Goal: Transaction & Acquisition: Purchase product/service

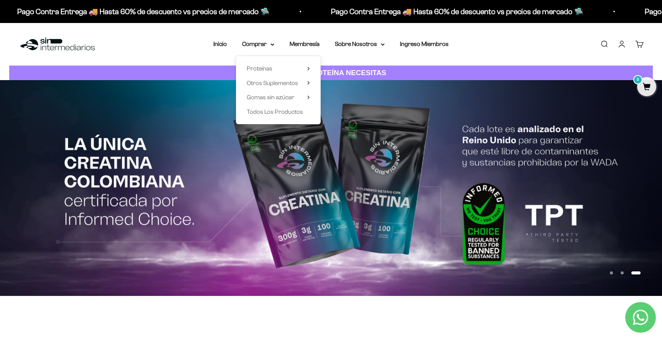
click at [315, 49] on li "Membresía" at bounding box center [305, 44] width 30 height 10
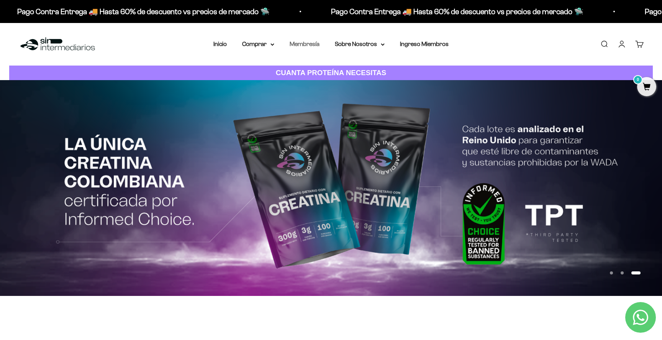
click at [311, 45] on link "Membresía" at bounding box center [305, 44] width 30 height 7
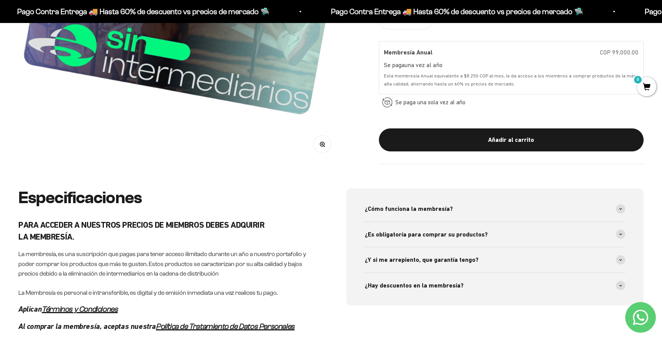
scroll to position [316, 0]
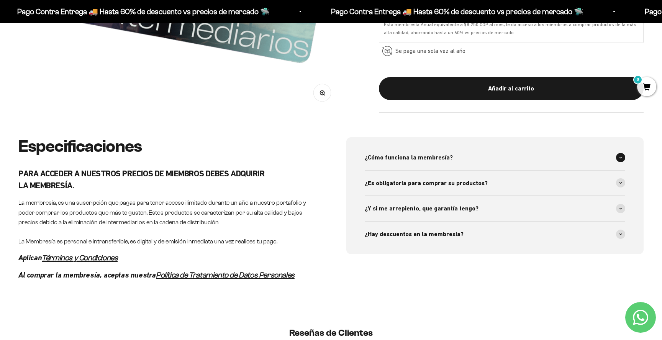
click at [418, 160] on span "¿Cómo funciona la membresía?" at bounding box center [409, 158] width 88 height 10
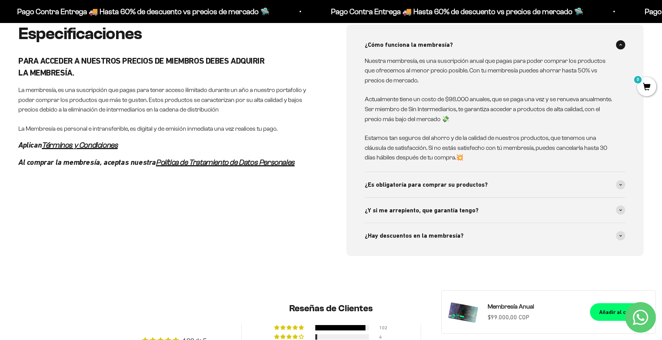
scroll to position [443, 0]
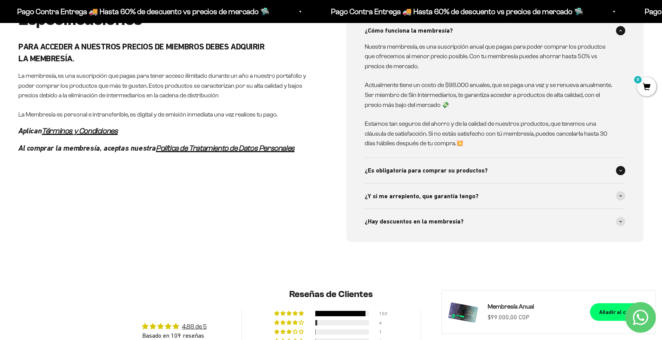
click at [412, 164] on div "¿Es obligatoría para comprar su productos?" at bounding box center [495, 170] width 261 height 25
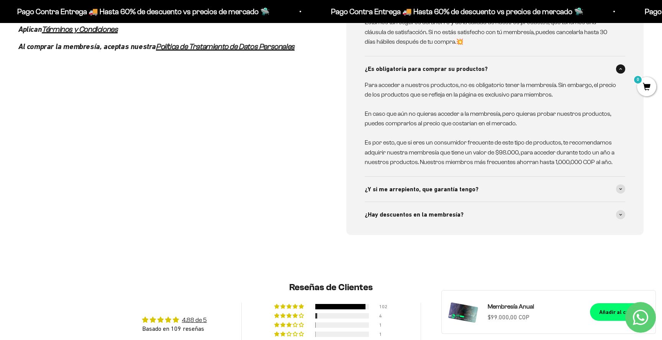
scroll to position [557, 0]
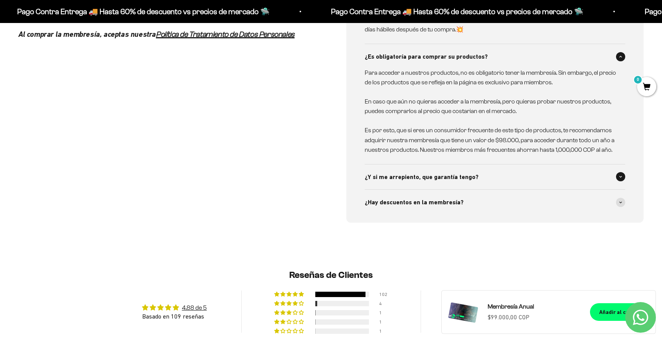
click at [415, 173] on span "¿Y si me arrepiento, que garantía tengo?" at bounding box center [422, 177] width 114 height 10
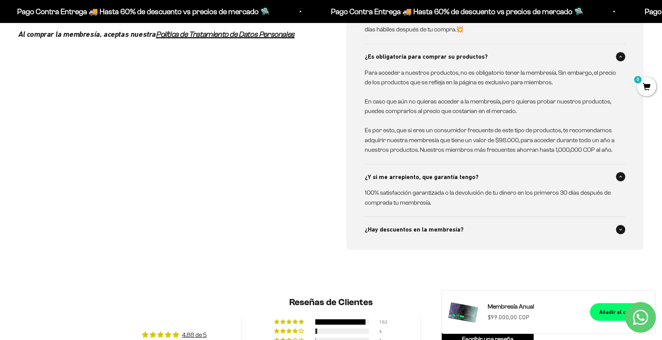
click at [419, 229] on span "¿Hay descuentos en la membresía?" at bounding box center [414, 230] width 99 height 10
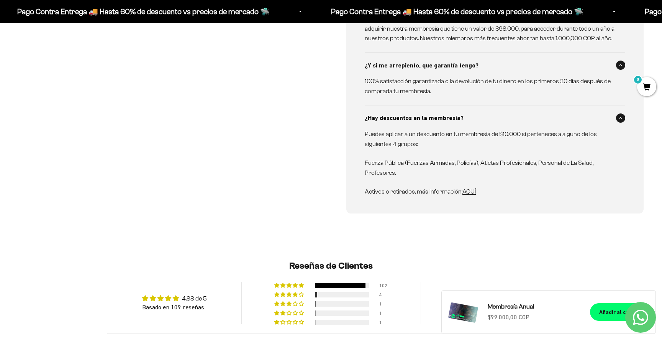
scroll to position [673, 0]
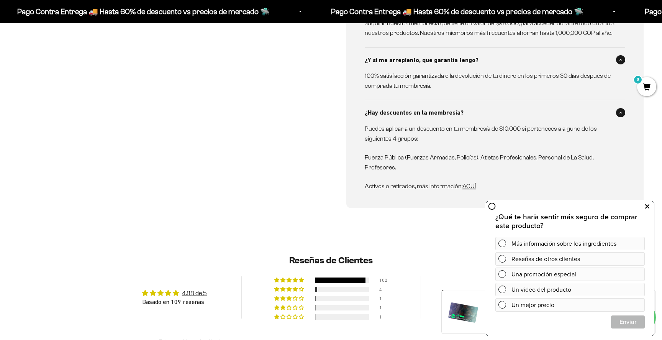
click at [649, 206] on icon at bounding box center [648, 207] width 4 height 10
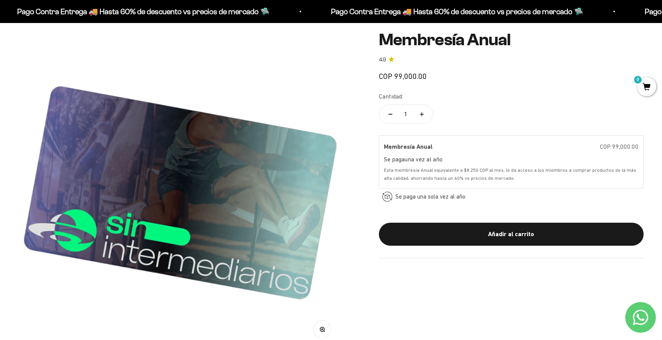
scroll to position [0, 0]
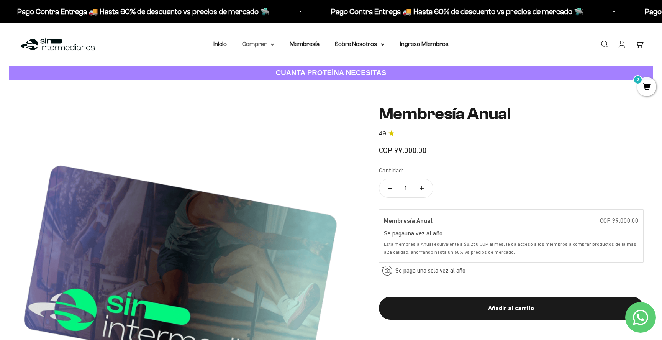
click at [260, 46] on summary "Comprar" at bounding box center [258, 44] width 32 height 10
click at [215, 50] on div "Menú Buscar Inicio Comprar Proteínas Ver Todos Whey Iso Vegan Pancakes Pre-Entr…" at bounding box center [331, 44] width 662 height 43
click at [217, 45] on link "Inicio" at bounding box center [220, 44] width 13 height 7
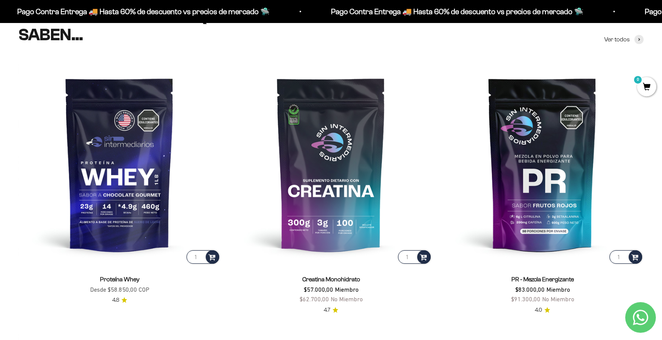
scroll to position [336, 0]
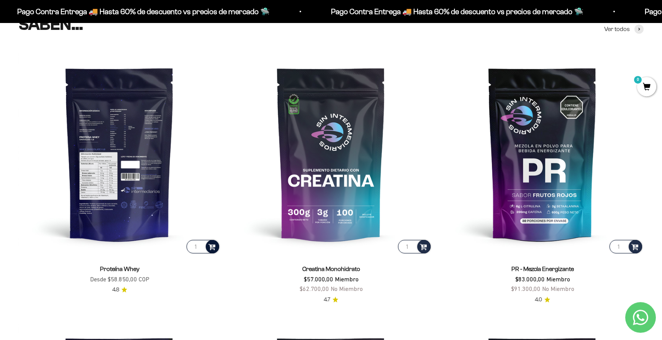
click at [217, 249] on div at bounding box center [212, 246] width 13 height 13
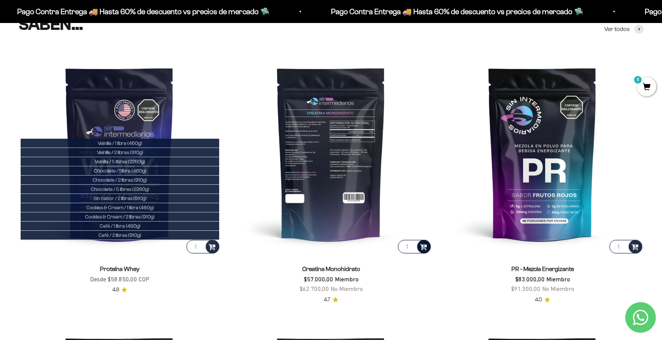
click at [426, 252] on div at bounding box center [423, 246] width 13 height 13
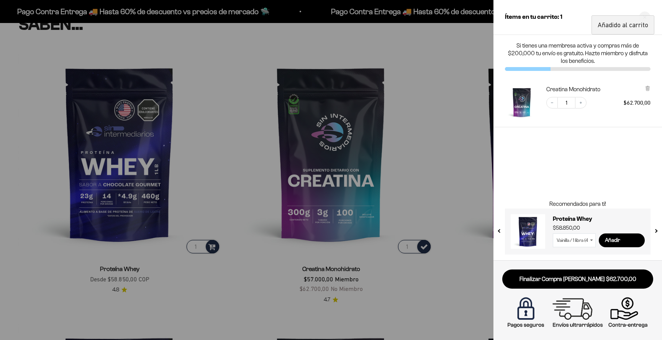
click at [462, 131] on div at bounding box center [331, 170] width 662 height 340
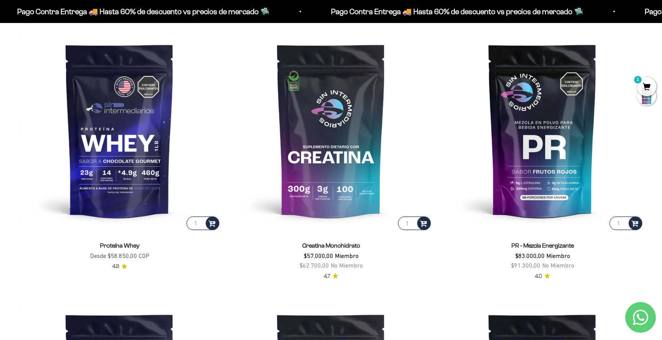
scroll to position [308, 0]
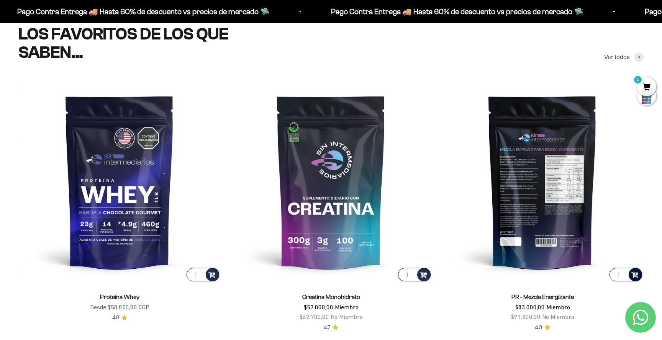
click at [632, 274] on span at bounding box center [635, 274] width 7 height 9
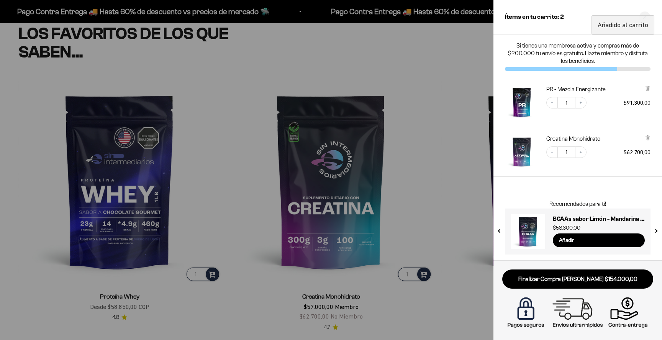
click at [460, 188] on div at bounding box center [331, 170] width 662 height 340
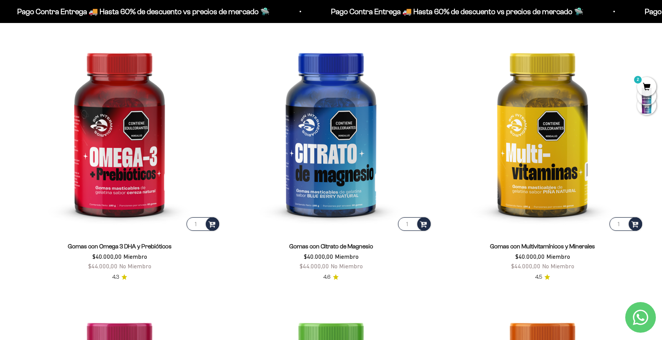
scroll to position [1220, 0]
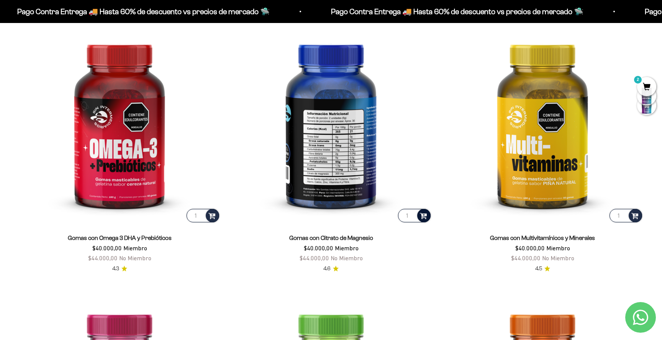
click at [425, 218] on span at bounding box center [423, 215] width 7 height 9
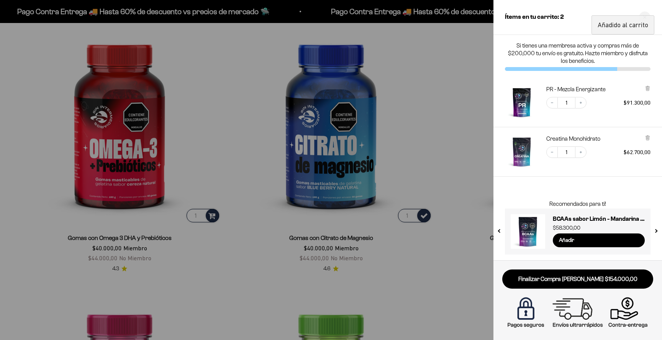
click at [437, 99] on div at bounding box center [331, 170] width 662 height 340
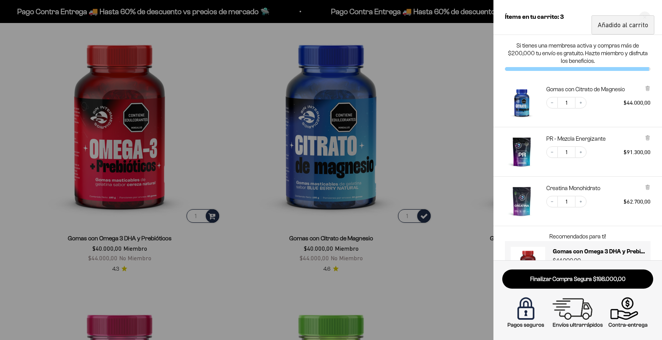
click at [466, 61] on div at bounding box center [331, 170] width 662 height 340
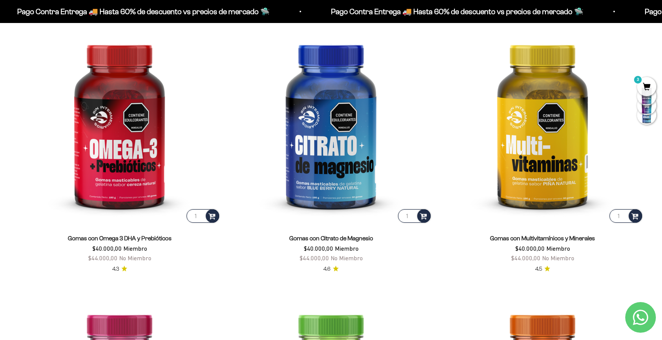
click at [652, 82] on span "3" at bounding box center [646, 86] width 19 height 19
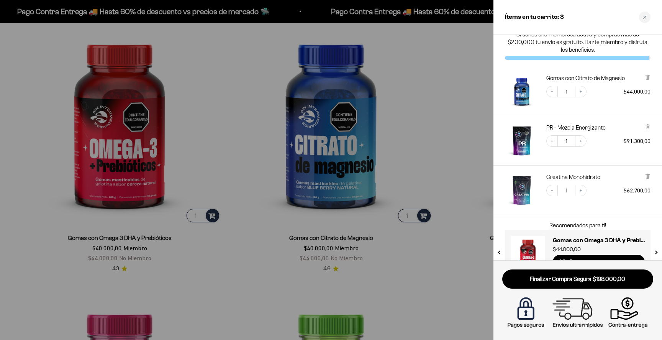
scroll to position [0, 0]
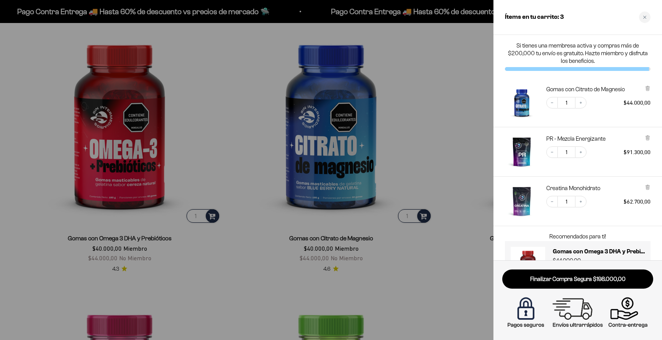
click at [194, 149] on div at bounding box center [331, 170] width 662 height 340
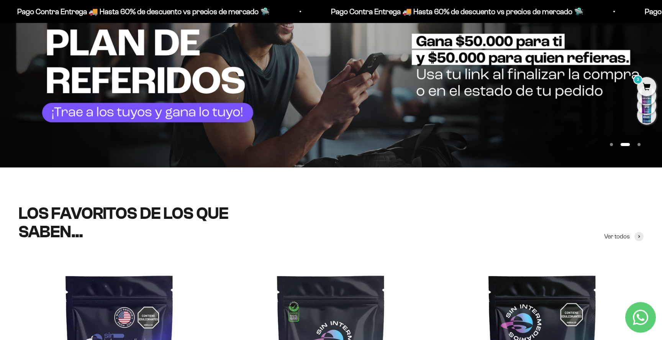
scroll to position [250, 0]
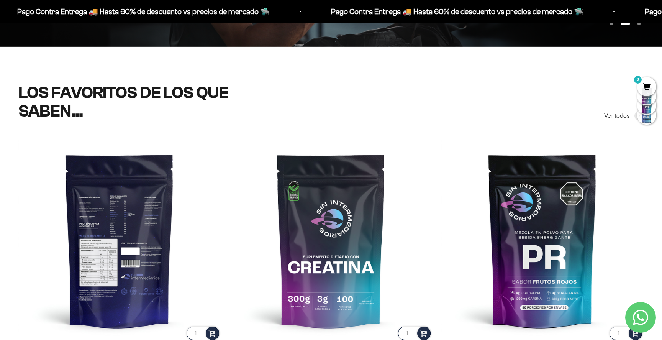
click at [133, 238] on img at bounding box center [119, 240] width 202 height 202
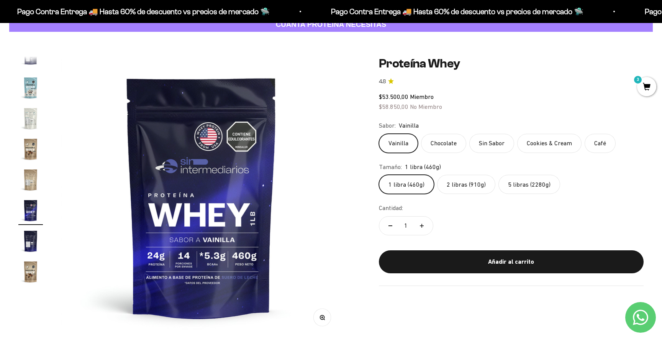
scroll to position [49, 0]
click at [454, 180] on label "2 libras (910g)" at bounding box center [466, 183] width 58 height 19
click at [379, 174] on input "2 libras (910g)" at bounding box center [379, 174] width 0 height 0
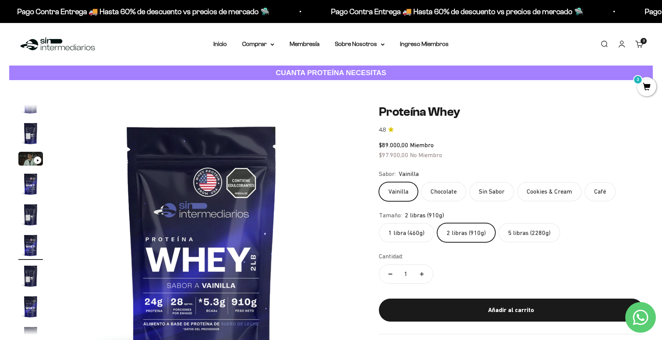
click at [46, 40] on img at bounding box center [57, 44] width 79 height 16
